Goal: Task Accomplishment & Management: Complete application form

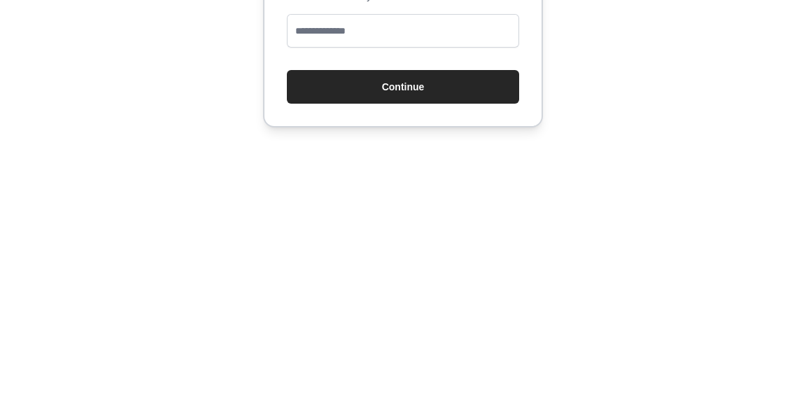
type input "**********"
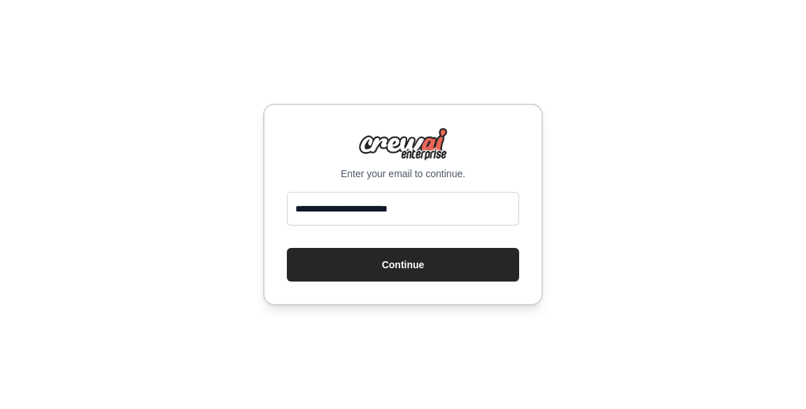
click at [323, 281] on button "Continue" at bounding box center [403, 265] width 232 height 34
click at [341, 281] on button "Continue" at bounding box center [403, 265] width 232 height 34
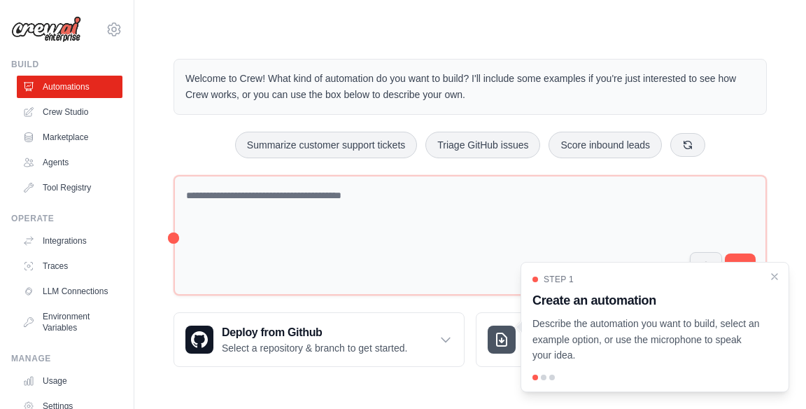
click at [775, 276] on icon "Close walkthrough" at bounding box center [775, 277] width 6 height 6
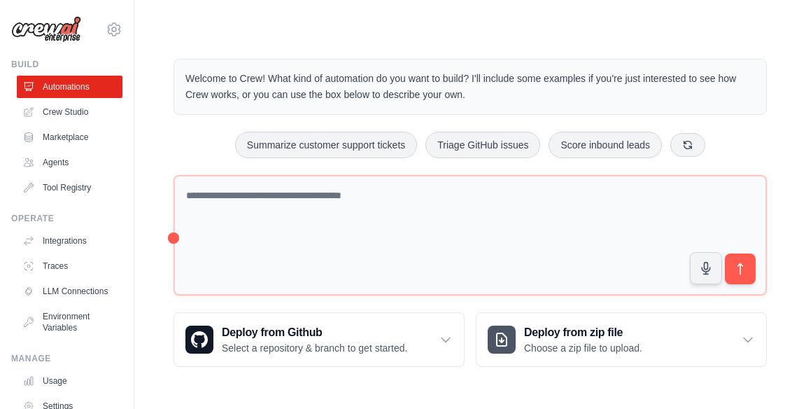
click at [28, 239] on icon at bounding box center [28, 241] width 8 height 8
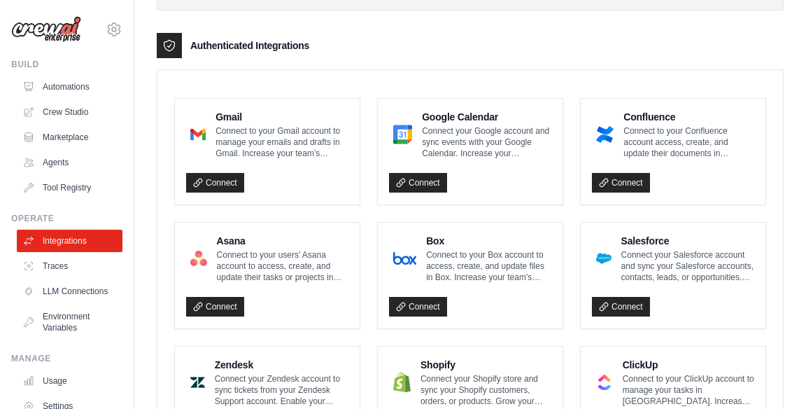
scroll to position [178, 0]
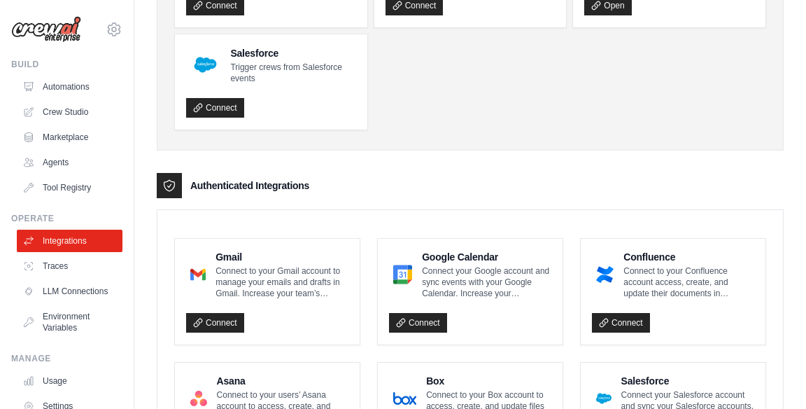
click at [27, 81] on icon at bounding box center [28, 86] width 11 height 11
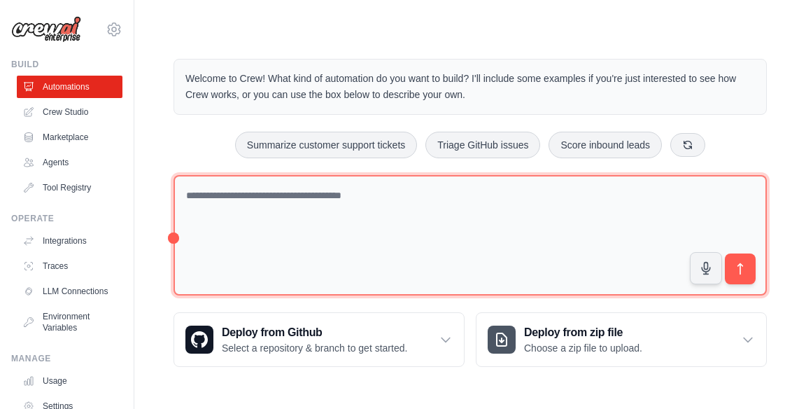
click at [196, 200] on textarea at bounding box center [470, 235] width 593 height 121
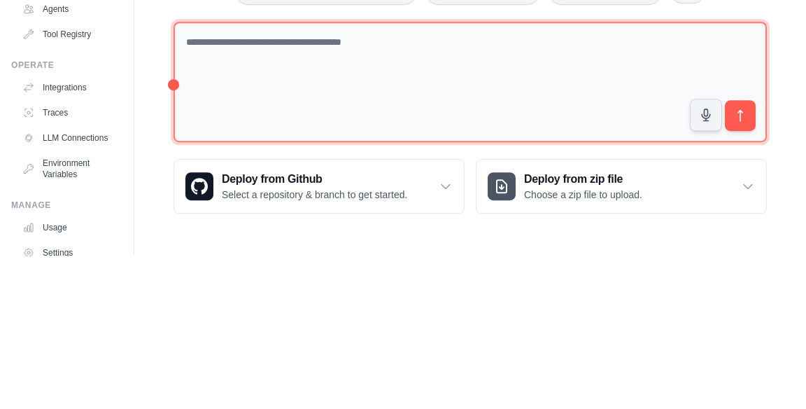
click at [175, 228] on textarea at bounding box center [470, 235] width 593 height 121
click at [195, 199] on textarea at bounding box center [470, 235] width 593 height 121
paste textarea "**********"
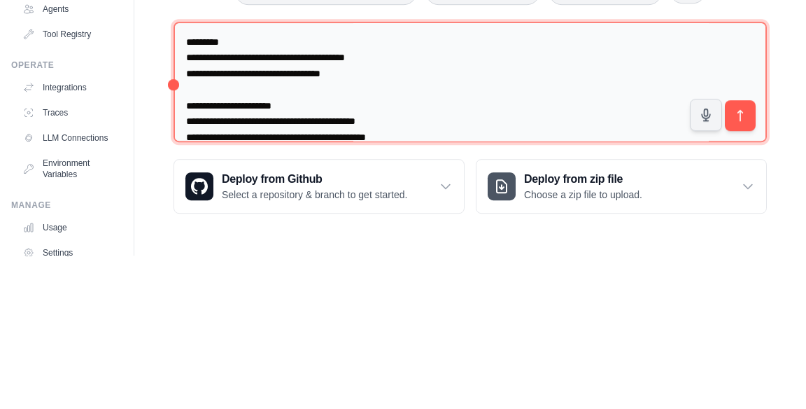
scroll to position [2231, 0]
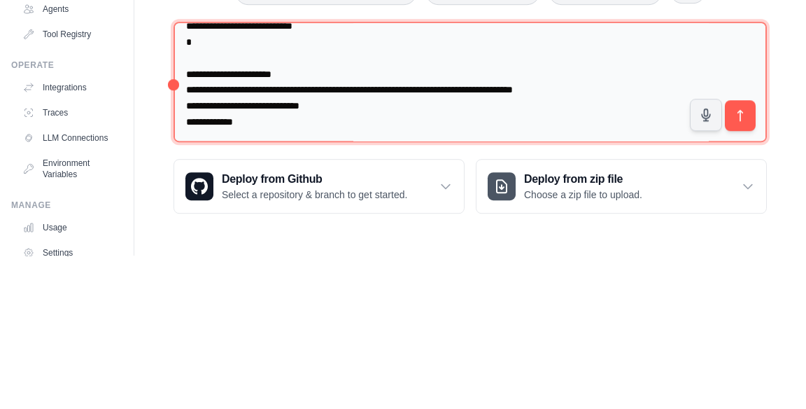
type textarea "**********"
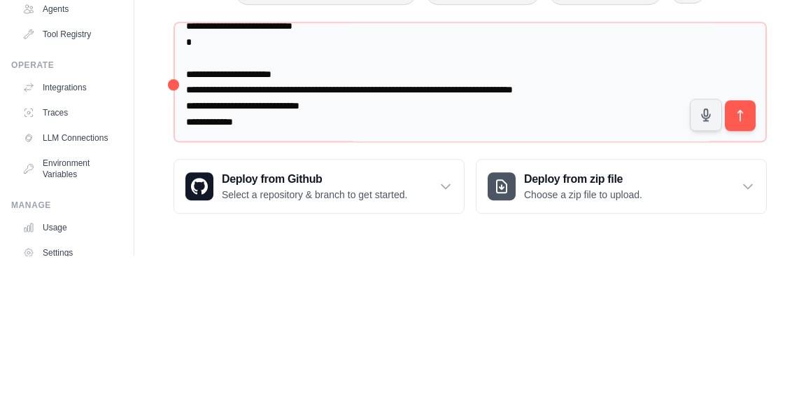
click at [752, 259] on button "submit" at bounding box center [740, 268] width 31 height 31
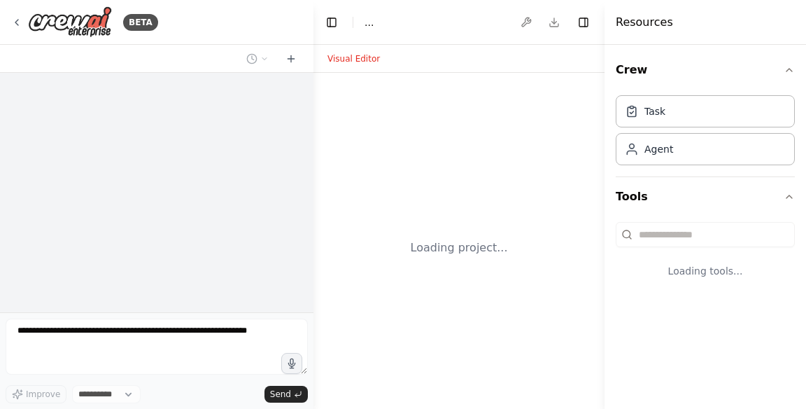
select select "****"
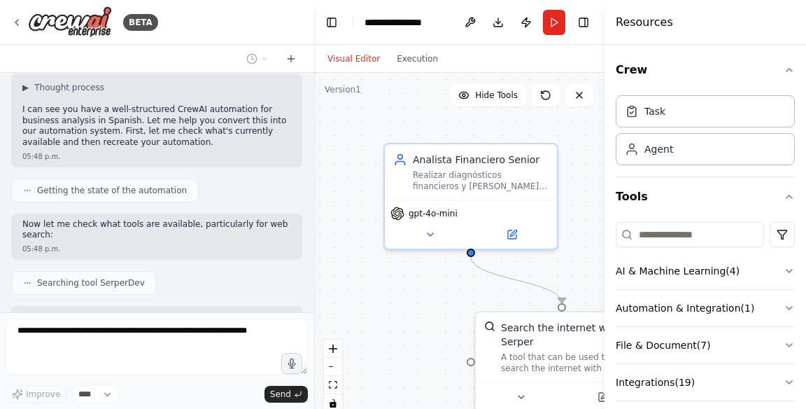
scroll to position [1296, 0]
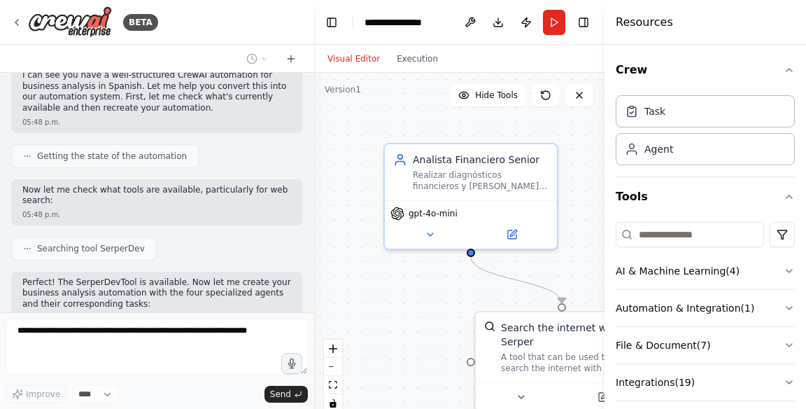
click at [589, 13] on button "Toggle Right Sidebar" at bounding box center [584, 23] width 20 height 20
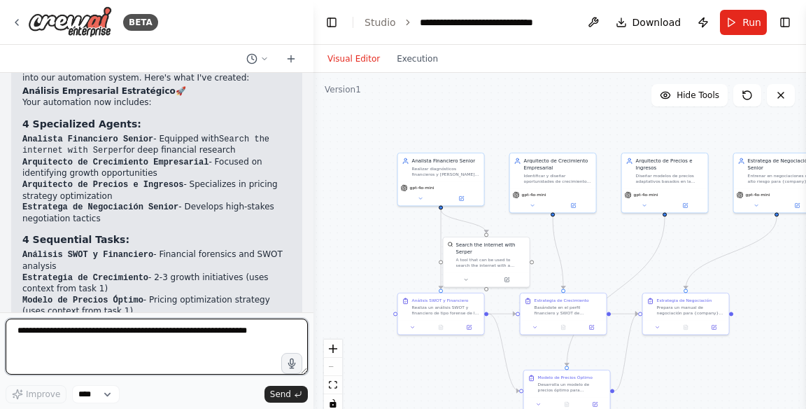
scroll to position [2046, 0]
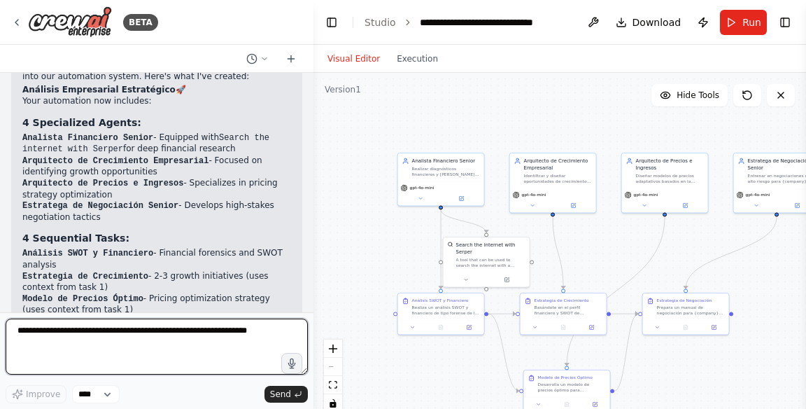
click at [43, 336] on textarea at bounding box center [157, 346] width 302 height 56
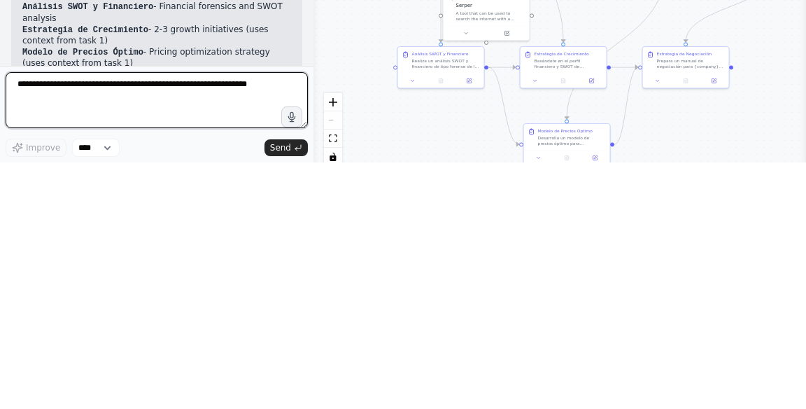
scroll to position [59, 0]
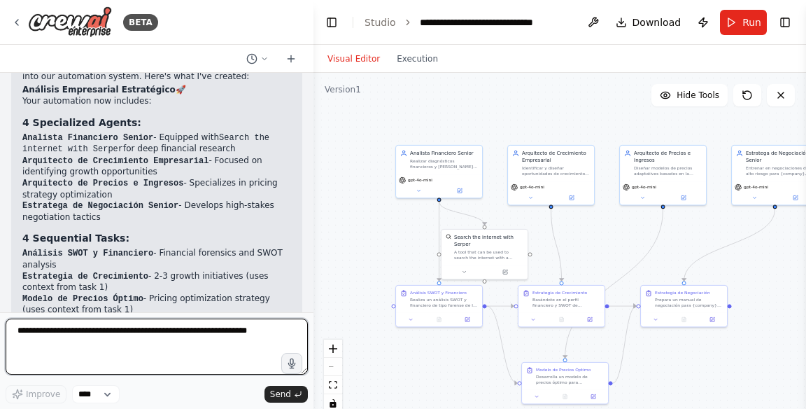
click at [54, 326] on textarea at bounding box center [157, 346] width 302 height 56
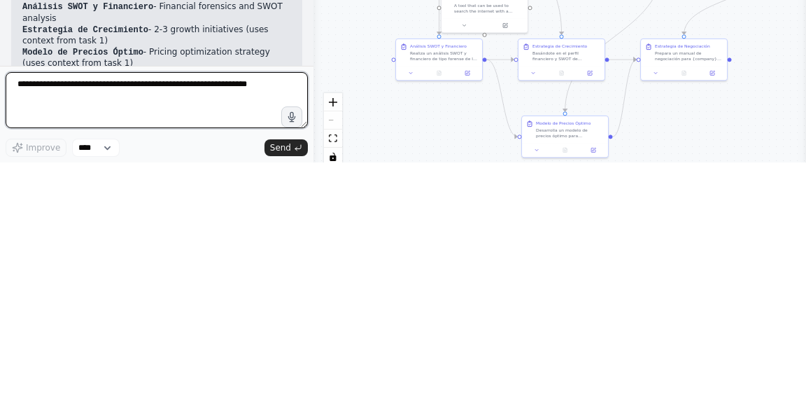
scroll to position [67, 0]
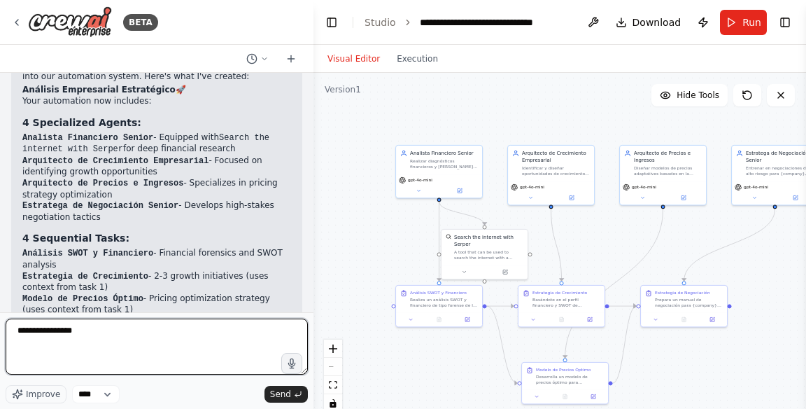
type textarea "**********"
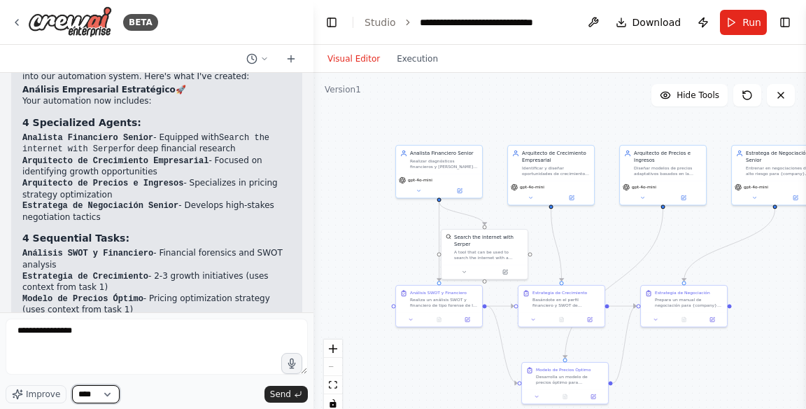
click at [97, 390] on select "****" at bounding box center [96, 394] width 48 height 18
click at [103, 397] on select "****" at bounding box center [96, 394] width 48 height 18
click at [271, 400] on button "Send" at bounding box center [286, 394] width 43 height 17
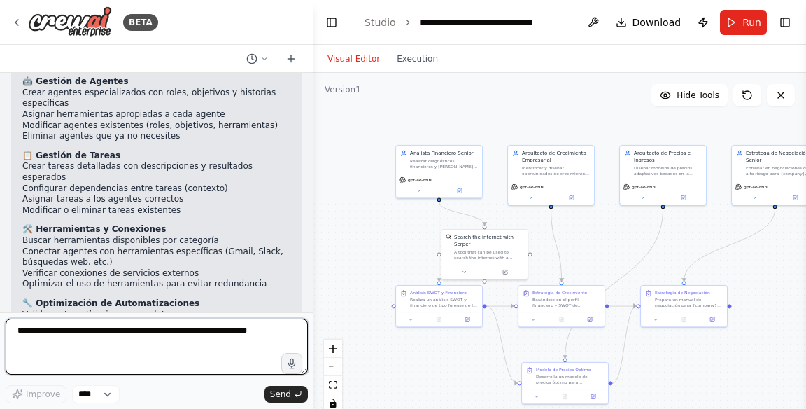
scroll to position [2633, 0]
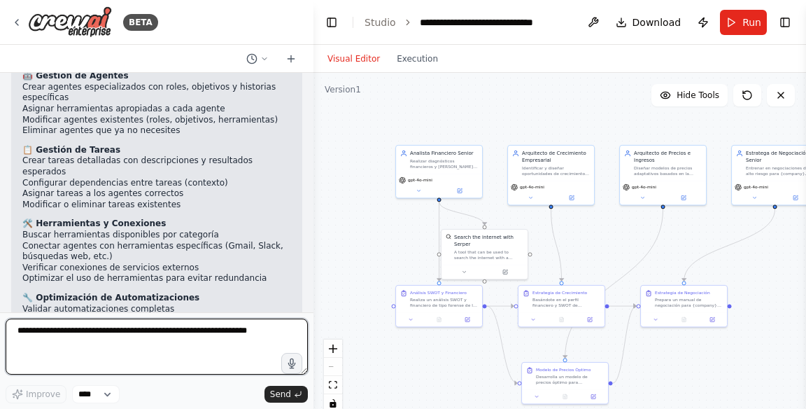
click at [39, 332] on textarea at bounding box center [157, 346] width 302 height 56
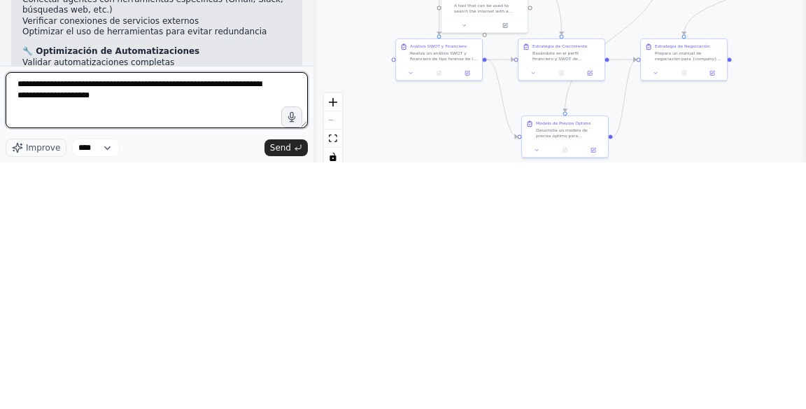
type textarea "**********"
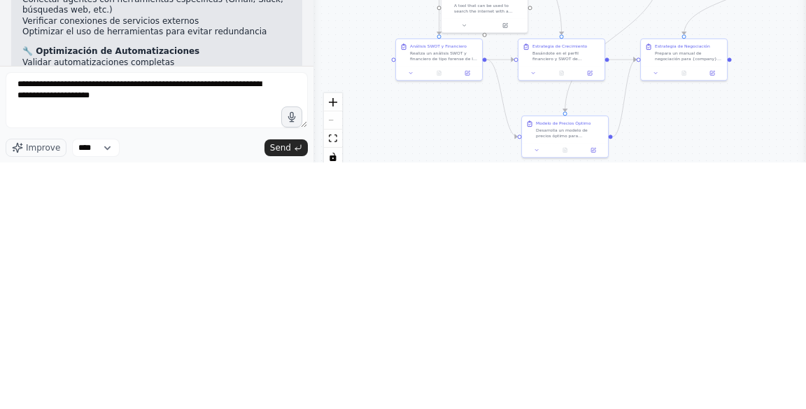
click at [279, 390] on span "Send" at bounding box center [280, 393] width 21 height 11
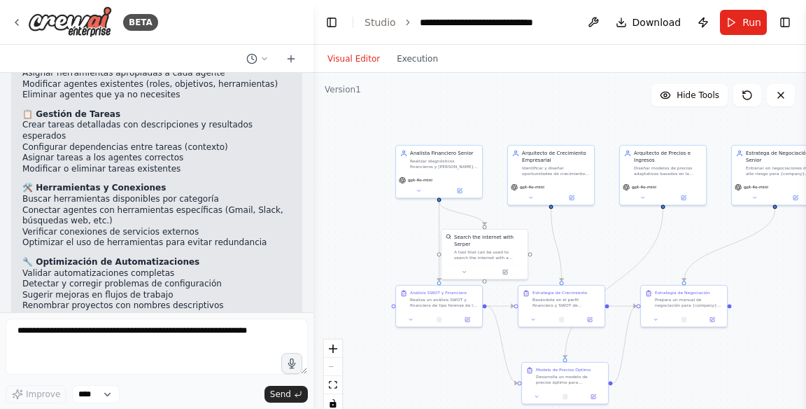
scroll to position [2726, 0]
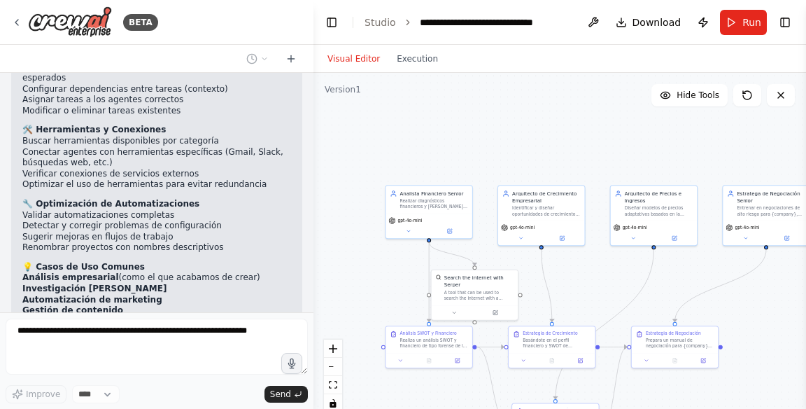
click at [705, 90] on span "Hide Tools" at bounding box center [698, 95] width 43 height 11
click at [696, 90] on span "Show Tools" at bounding box center [696, 95] width 46 height 11
click at [696, 90] on span "Hide Tools" at bounding box center [698, 95] width 43 height 11
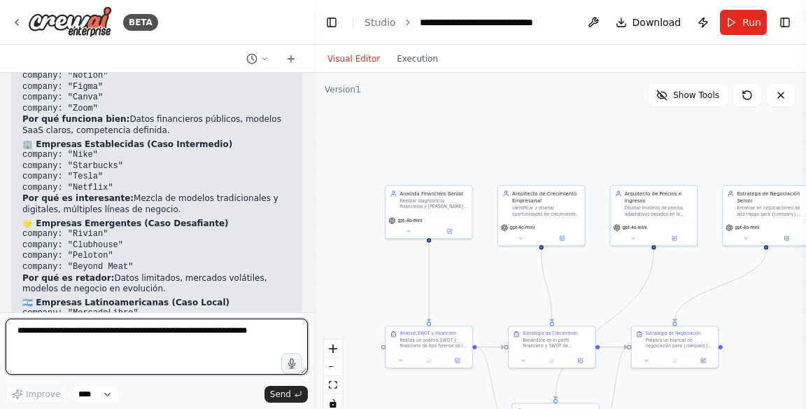
scroll to position [3311, 0]
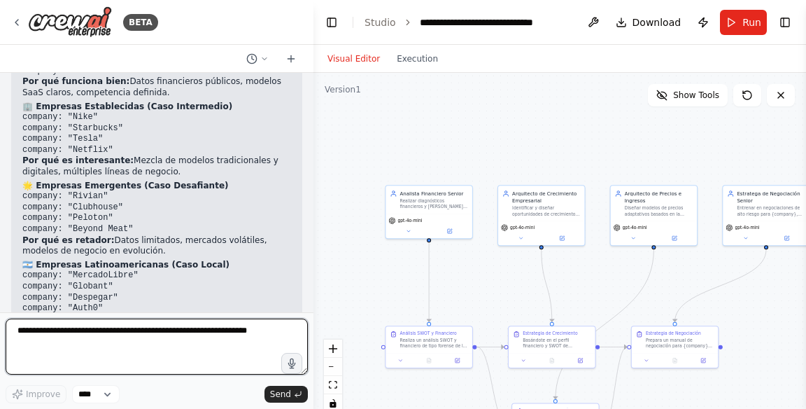
click at [28, 328] on textarea at bounding box center [157, 346] width 302 height 56
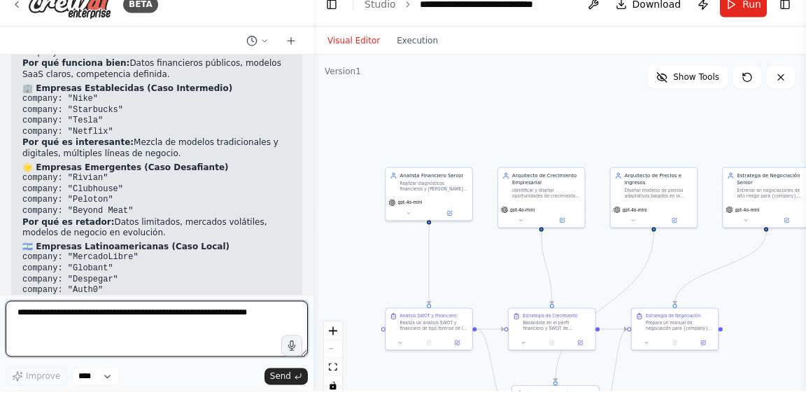
scroll to position [67, 0]
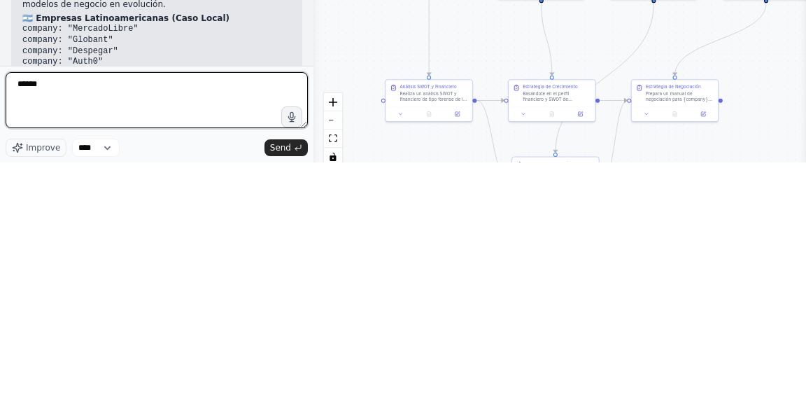
type textarea "******"
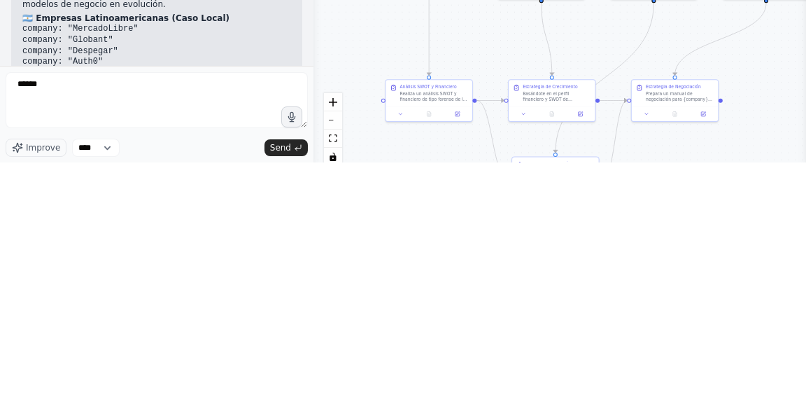
click at [279, 395] on span "Send" at bounding box center [280, 393] width 21 height 11
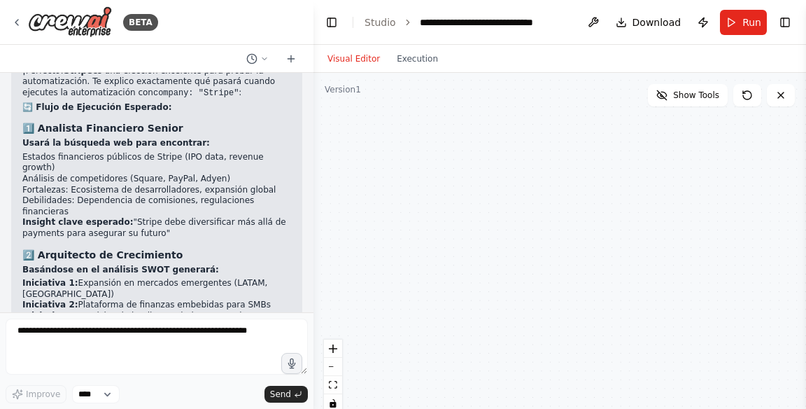
click at [784, 90] on icon at bounding box center [780, 95] width 11 height 11
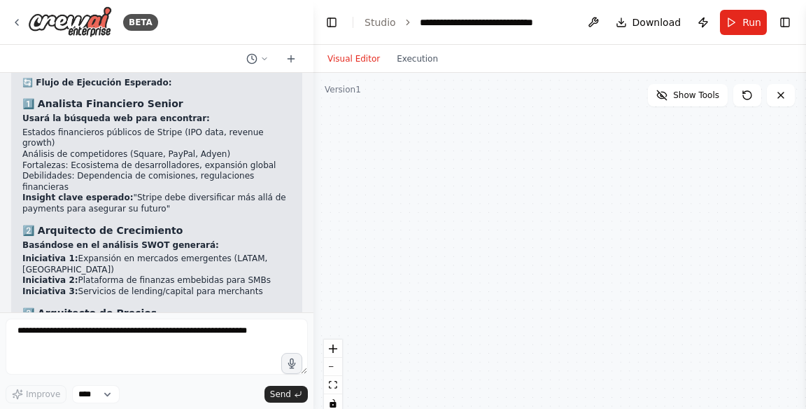
click at [784, 90] on icon at bounding box center [780, 95] width 11 height 11
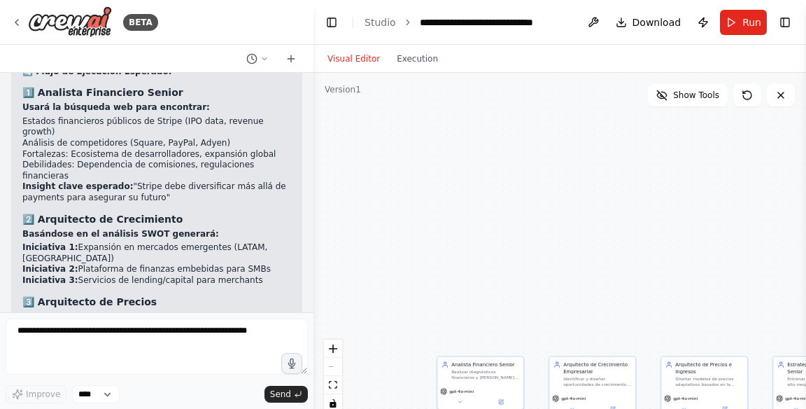
click at [15, 22] on icon at bounding box center [16, 23] width 3 height 6
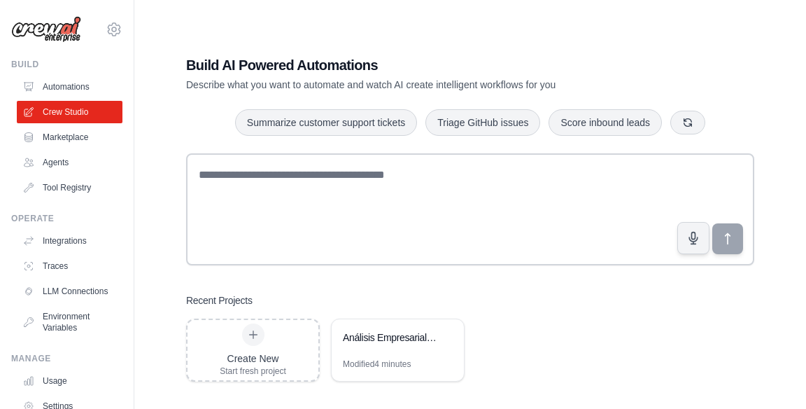
click at [46, 80] on link "Automations" at bounding box center [70, 87] width 106 height 22
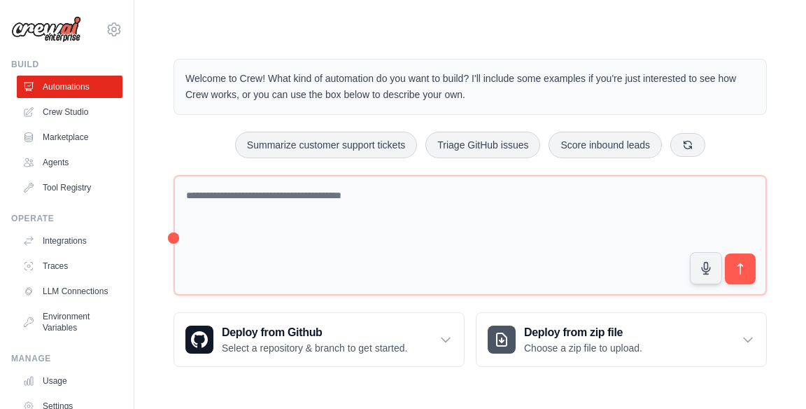
click at [34, 156] on link "Agents" at bounding box center [70, 162] width 106 height 22
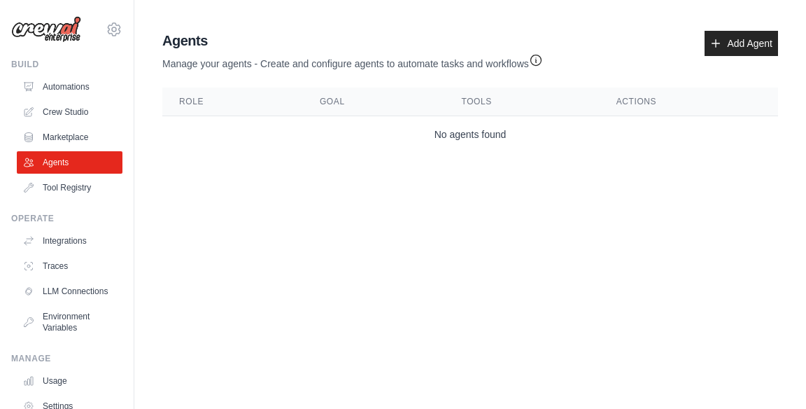
click at [760, 49] on link "Add Agent" at bounding box center [741, 43] width 73 height 25
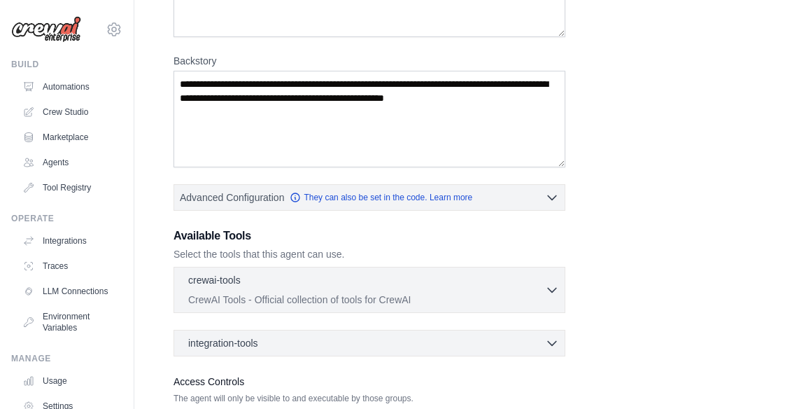
scroll to position [210, 0]
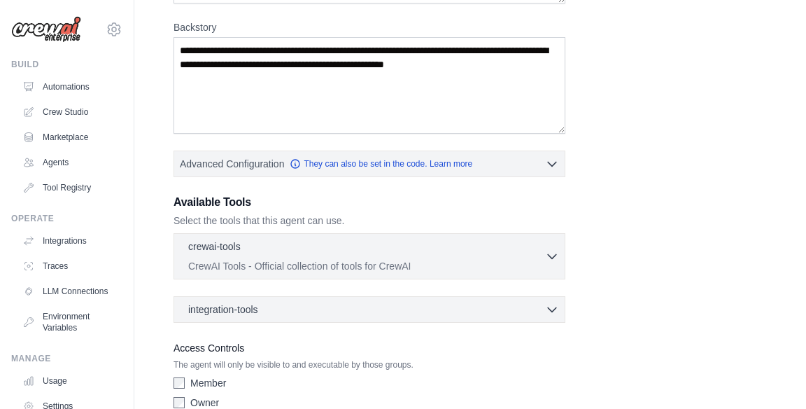
click at [556, 256] on icon "button" at bounding box center [552, 256] width 14 height 14
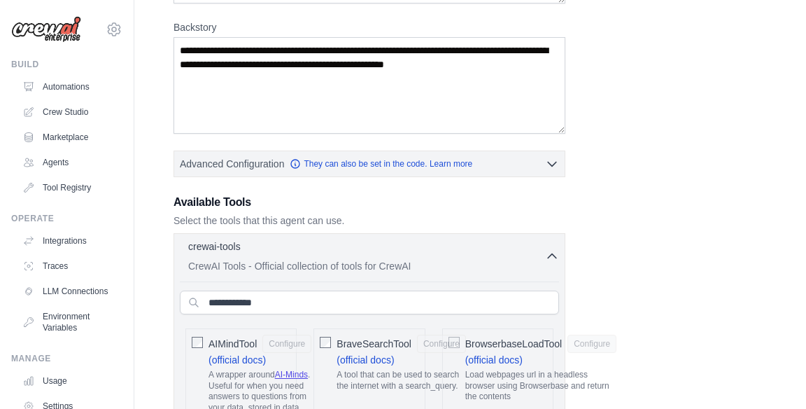
click at [553, 239] on button "crewai-tools 0 selected CrewAI Tools - Official collection of tools for CrewAI" at bounding box center [369, 256] width 379 height 34
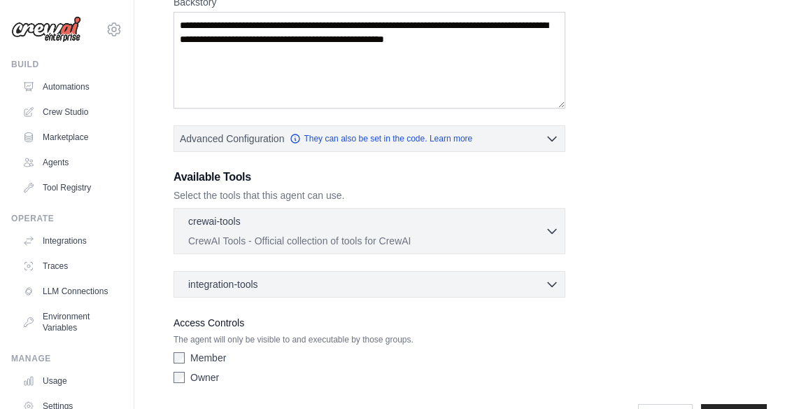
scroll to position [263, 0]
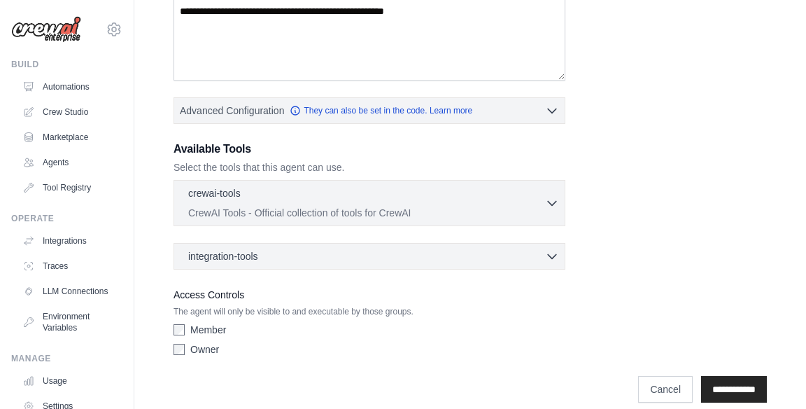
click at [555, 202] on icon "button" at bounding box center [552, 204] width 8 height 4
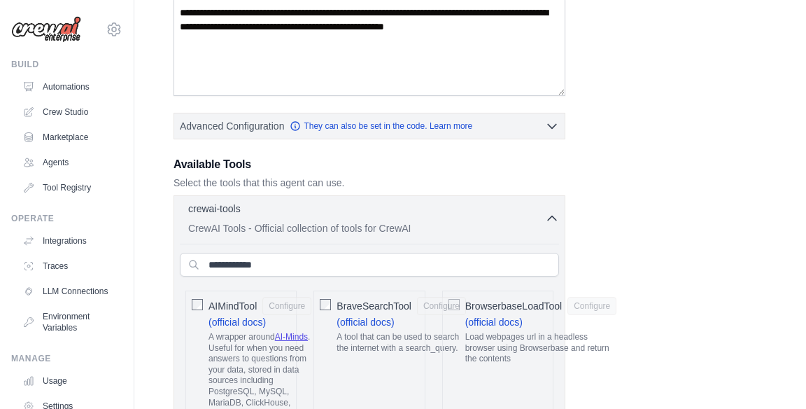
click at [547, 223] on icon "button" at bounding box center [552, 218] width 14 height 14
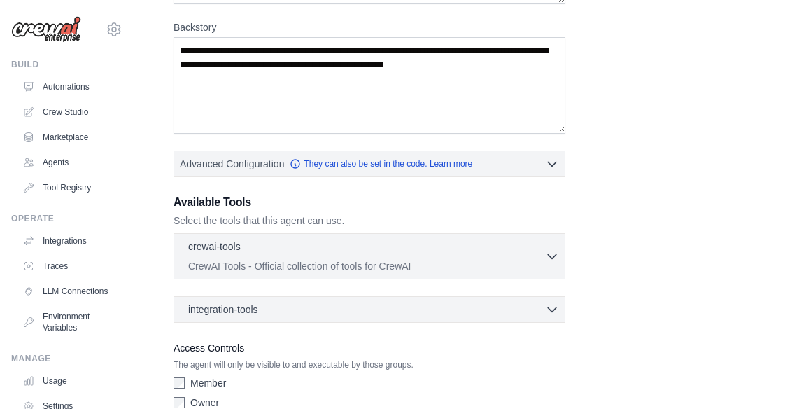
click at [542, 302] on div "integration-tools 0 selected" at bounding box center [373, 309] width 371 height 14
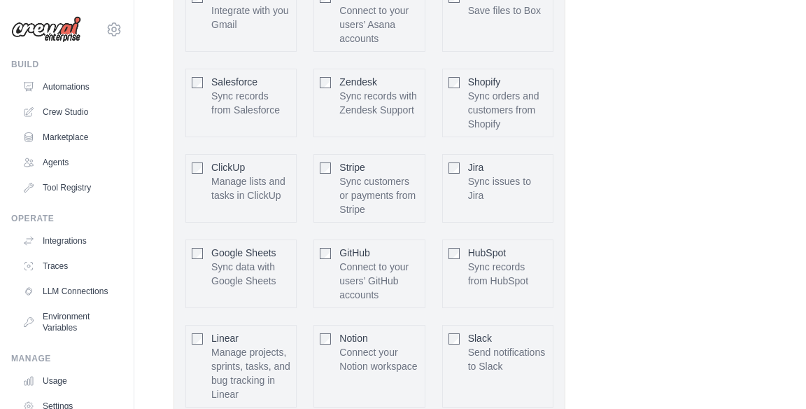
scroll to position [599, 0]
click at [341, 332] on span "Notion" at bounding box center [353, 337] width 28 height 11
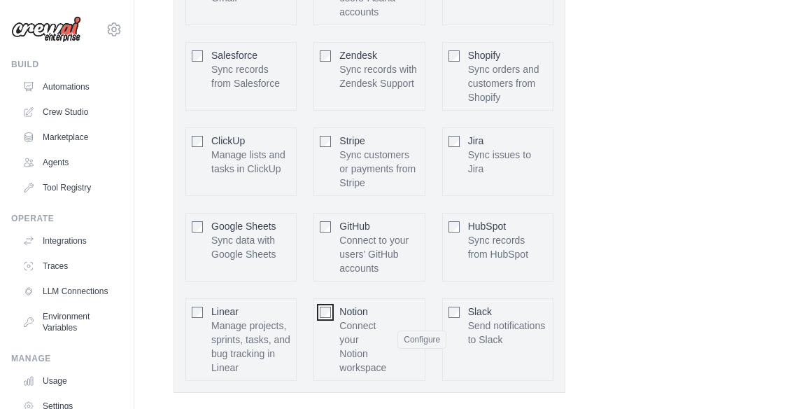
scroll to position [628, 0]
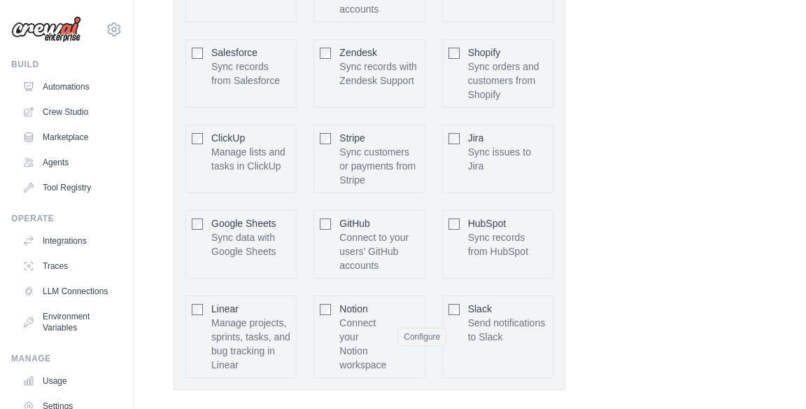
click at [429, 332] on button "Configure" at bounding box center [421, 337] width 49 height 18
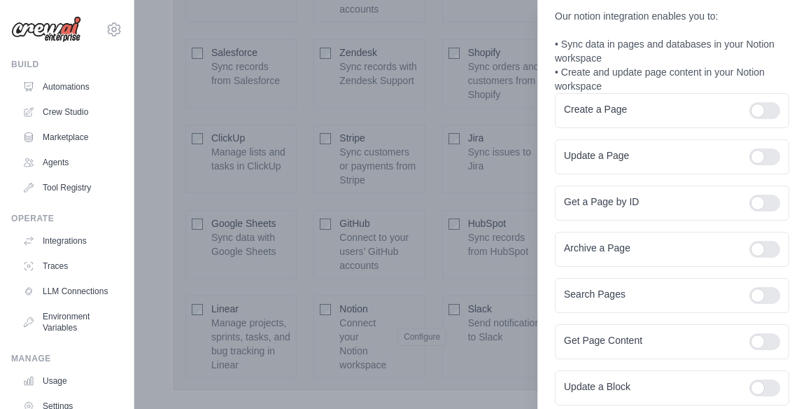
scroll to position [0, 0]
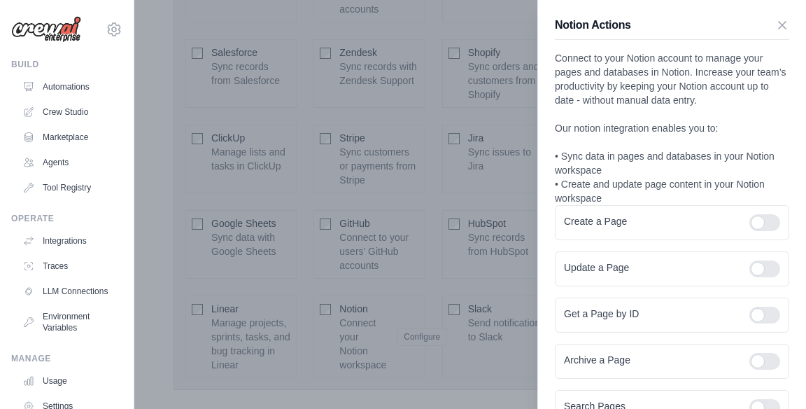
click at [780, 22] on icon "button" at bounding box center [782, 25] width 7 height 7
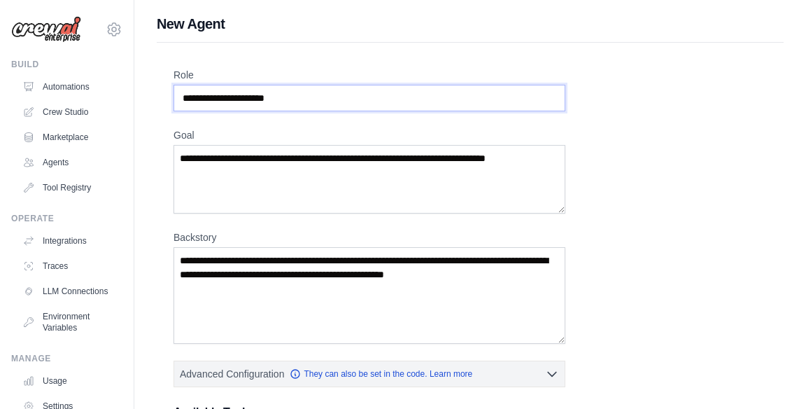
click at [522, 91] on input "Role" at bounding box center [370, 98] width 392 height 27
click at [43, 130] on link "Marketplace" at bounding box center [70, 137] width 106 height 22
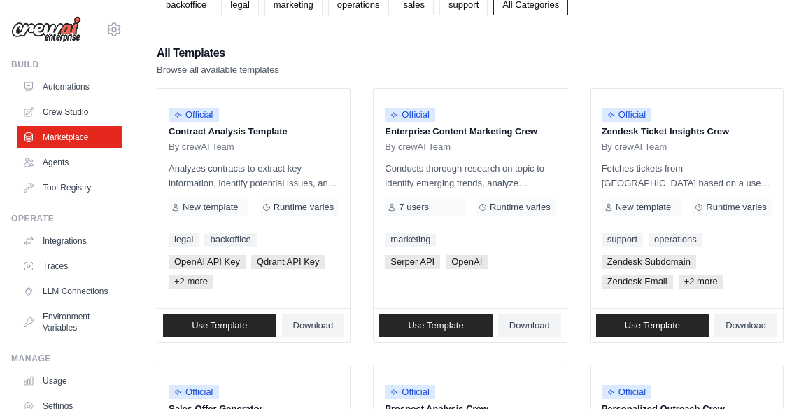
scroll to position [99, 0]
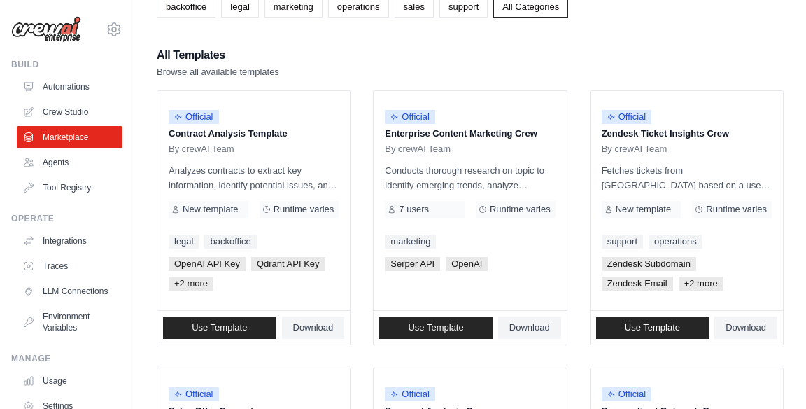
click at [464, 332] on link "Use Template" at bounding box center [435, 327] width 113 height 22
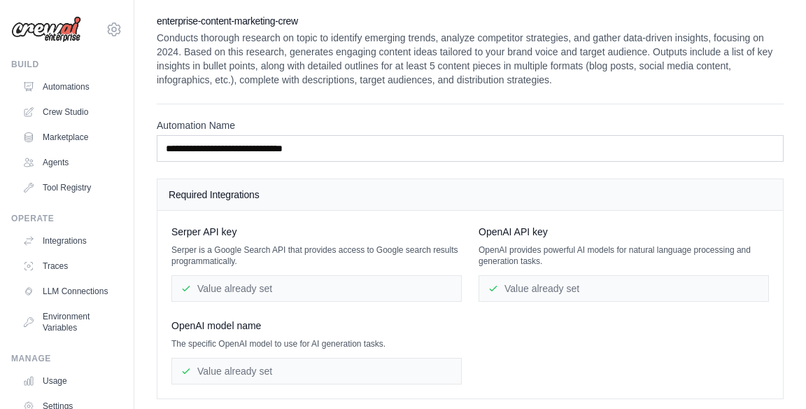
scroll to position [4, 0]
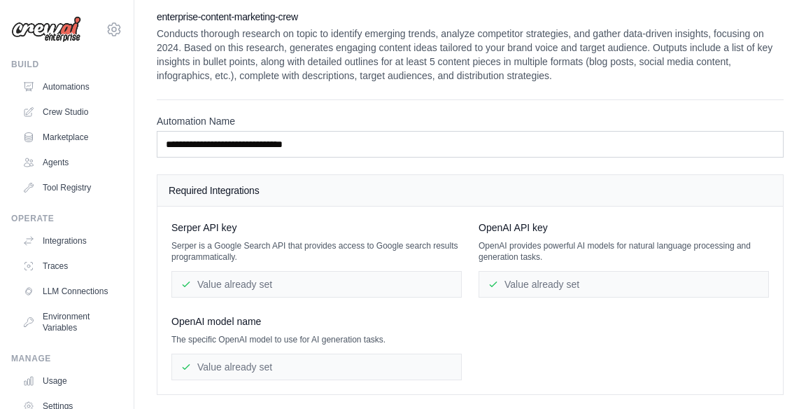
click at [37, 160] on link "Agents" at bounding box center [70, 162] width 106 height 22
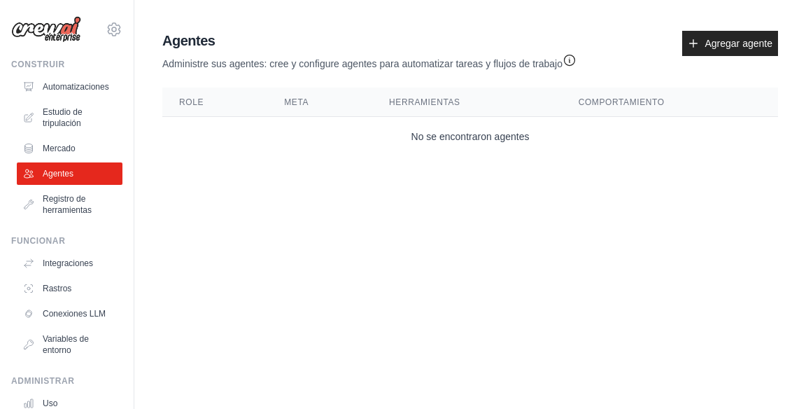
click at [563, 57] on icon "button" at bounding box center [570, 60] width 14 height 14
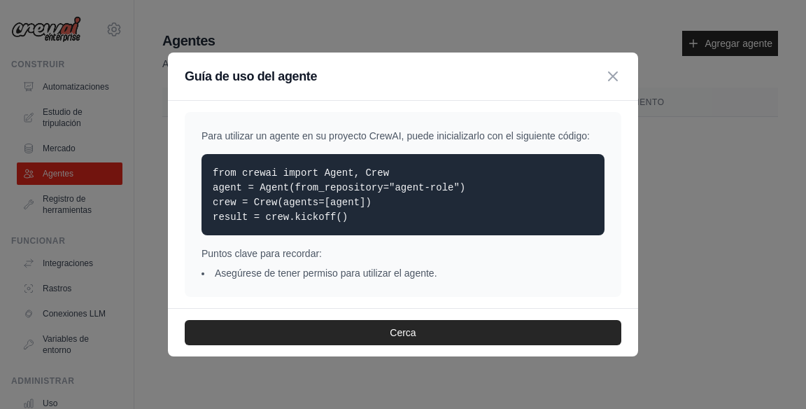
scroll to position [15, 0]
click at [618, 74] on icon "button" at bounding box center [613, 76] width 17 height 17
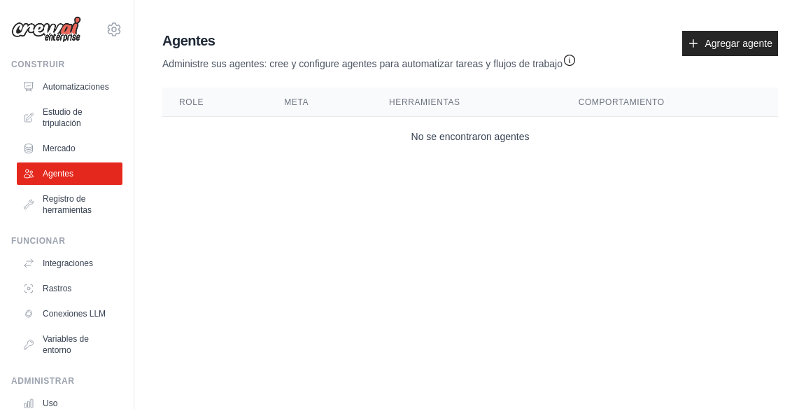
click at [749, 38] on font "Agregar agente" at bounding box center [739, 43] width 68 height 11
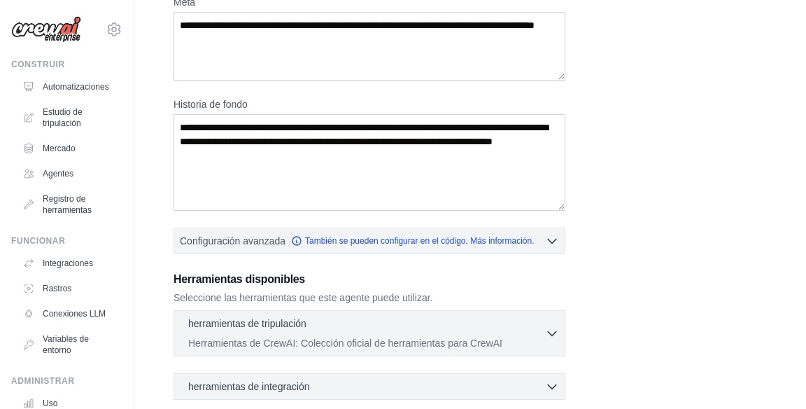
scroll to position [93, 0]
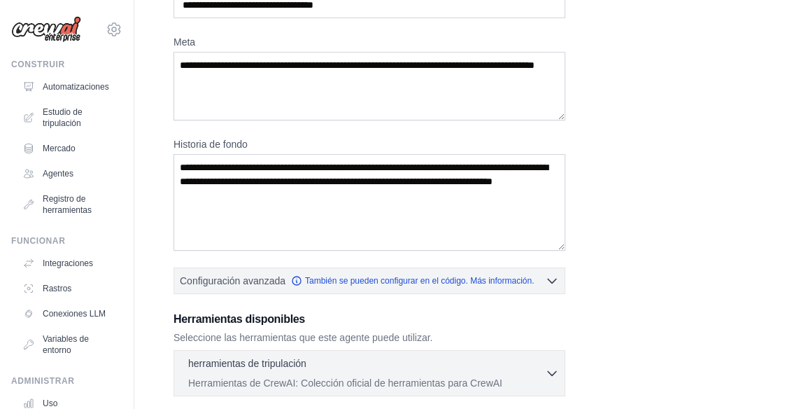
click at [552, 283] on icon "button" at bounding box center [552, 281] width 14 height 14
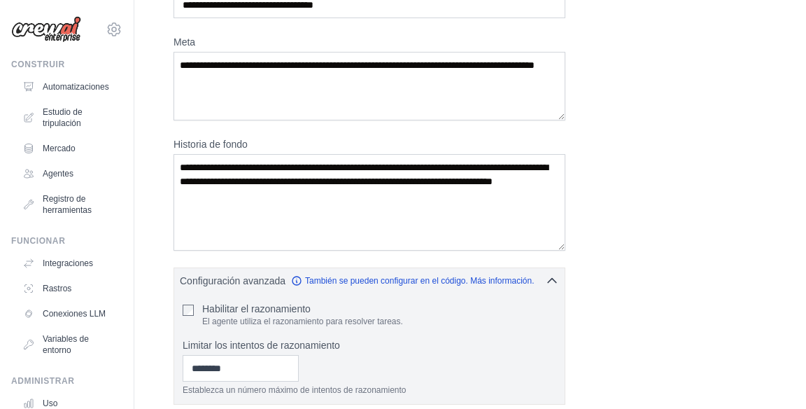
click at [553, 274] on icon "button" at bounding box center [552, 281] width 14 height 14
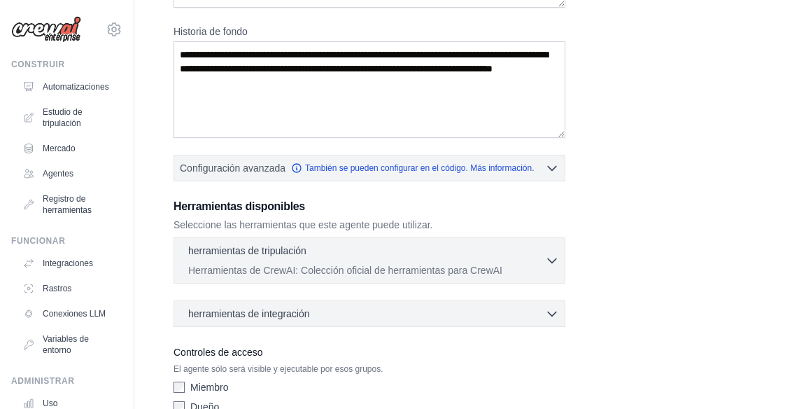
scroll to position [210, 0]
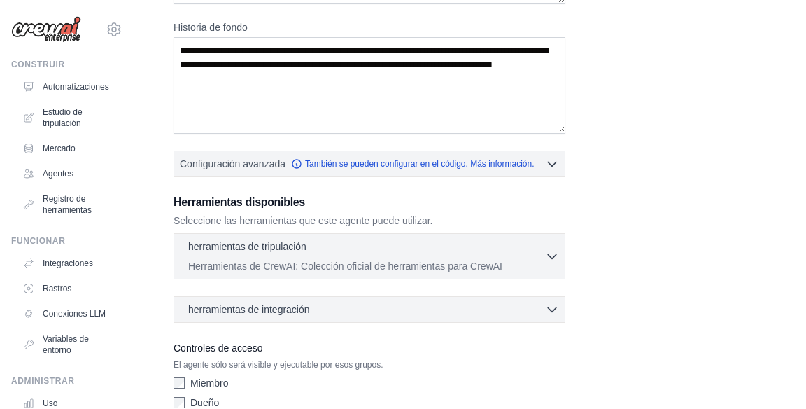
click at [557, 305] on icon "button" at bounding box center [552, 309] width 14 height 14
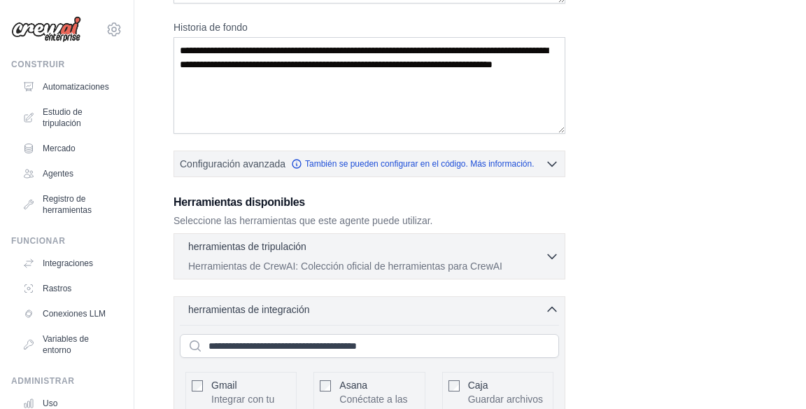
click at [557, 302] on icon "button" at bounding box center [552, 309] width 14 height 14
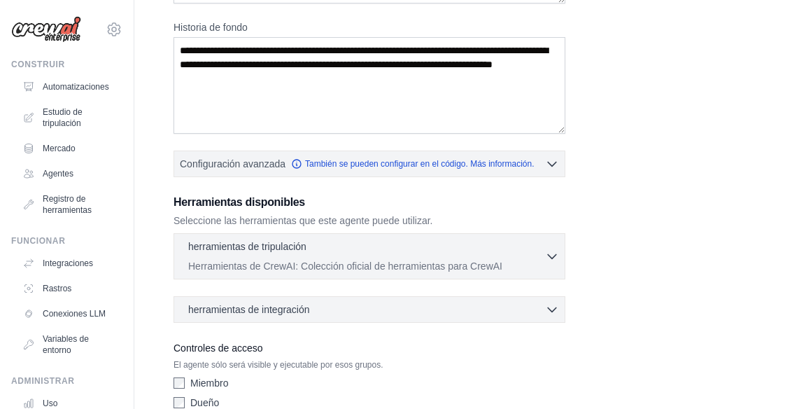
click at [556, 255] on icon "button" at bounding box center [552, 256] width 14 height 14
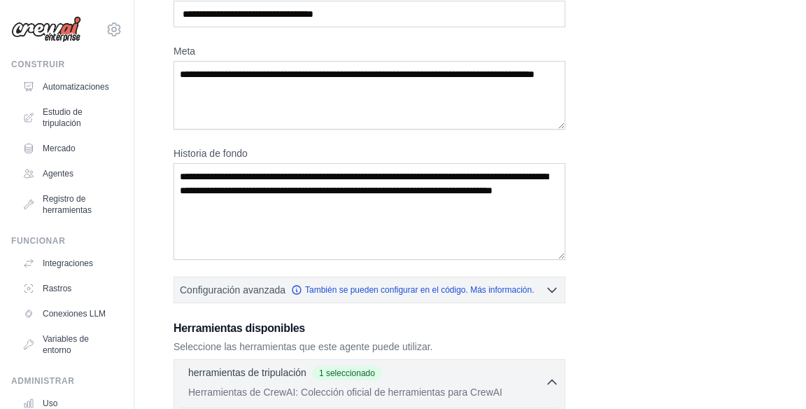
scroll to position [92, 0]
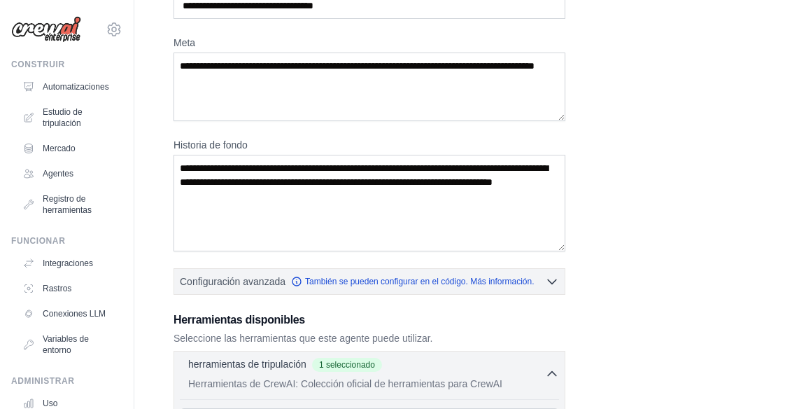
click at [555, 380] on button "herramientas de tripulación 1 seleccionado Herramientas de CrewAI: Colección of…" at bounding box center [369, 374] width 379 height 34
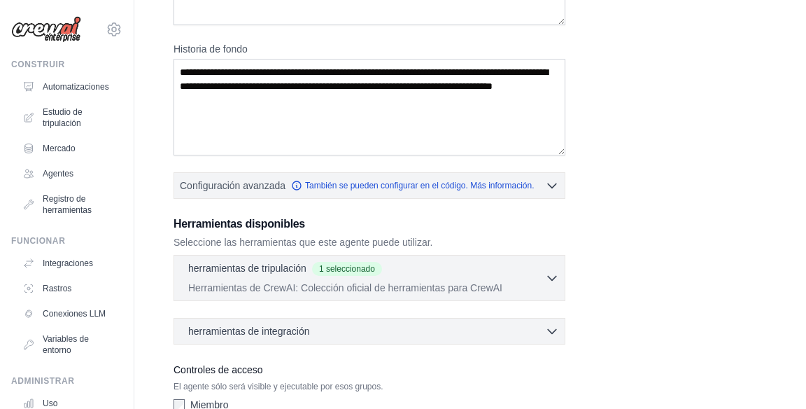
scroll to position [210, 0]
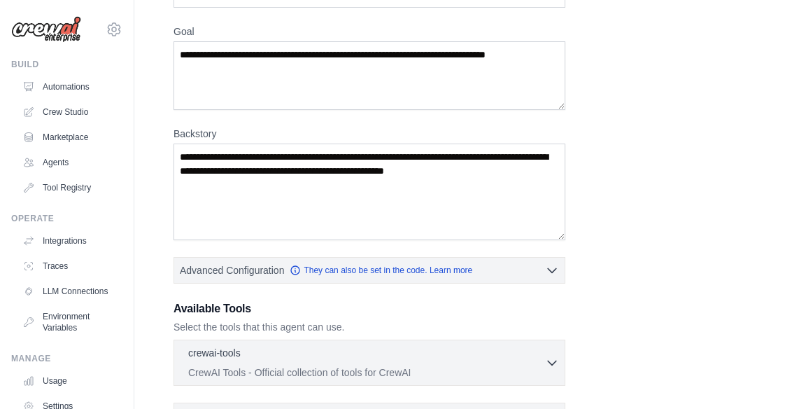
scroll to position [0, 0]
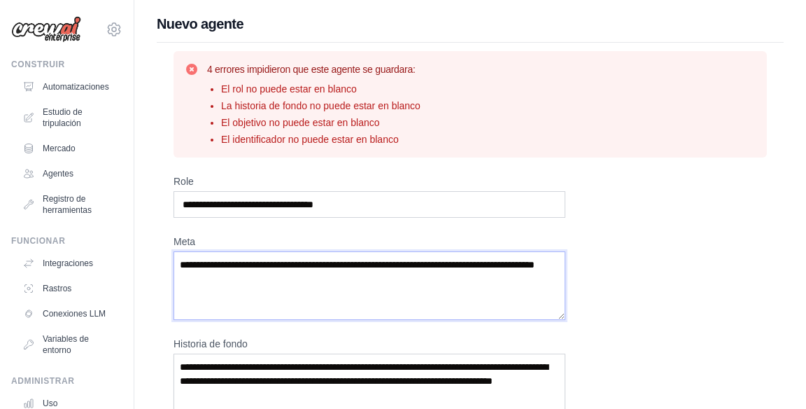
click at [528, 270] on textarea "Meta" at bounding box center [370, 285] width 392 height 69
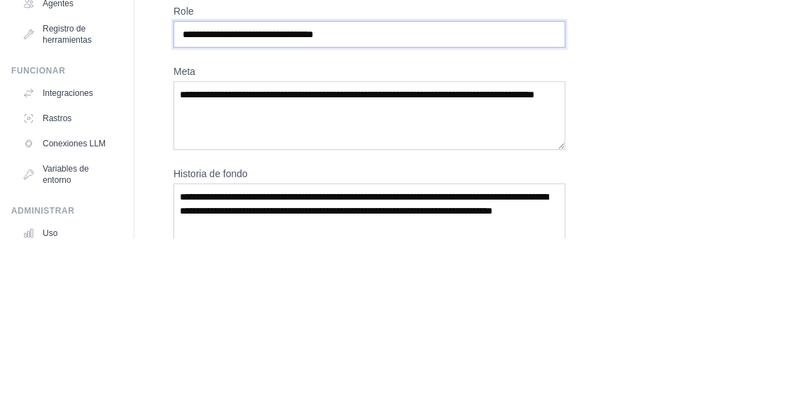
click at [544, 215] on input "Role" at bounding box center [370, 204] width 392 height 27
type input "*"
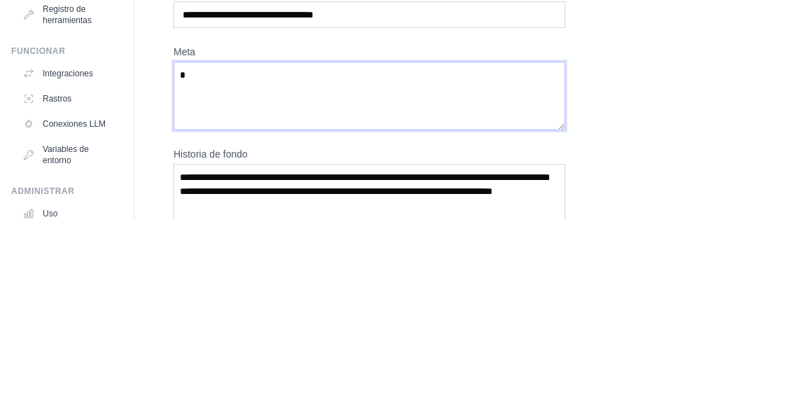
type textarea "*"
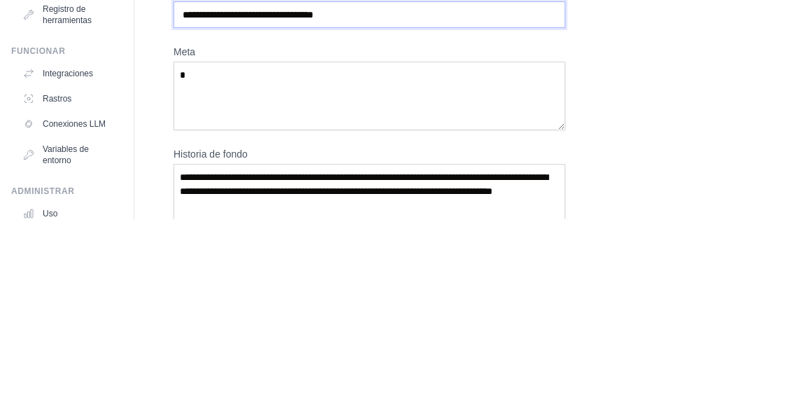
click at [511, 204] on input "Role" at bounding box center [370, 204] width 392 height 27
click at [532, 206] on input "Role" at bounding box center [370, 204] width 392 height 27
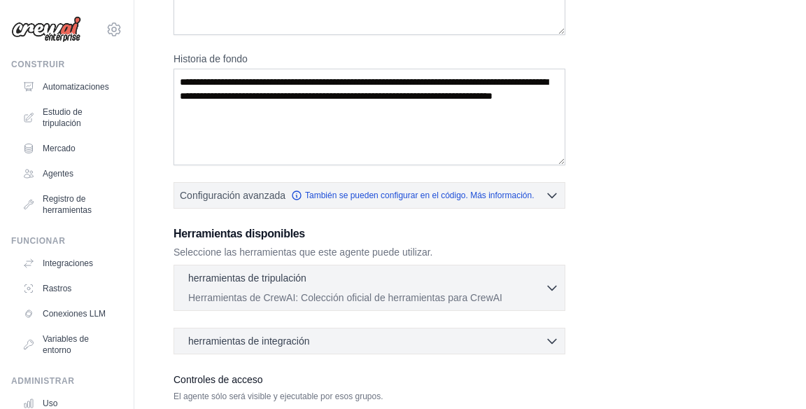
scroll to position [296, 0]
